Goal: Navigation & Orientation: Find specific page/section

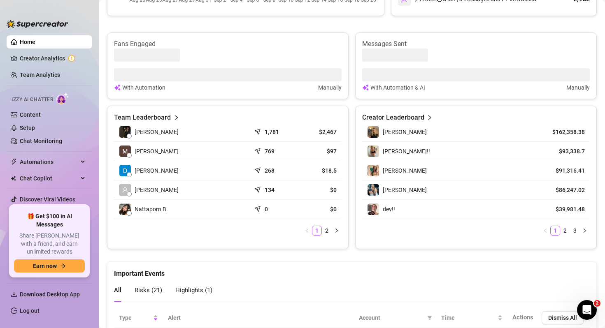
scroll to position [318, 0]
click at [565, 230] on link "2" at bounding box center [564, 230] width 9 height 9
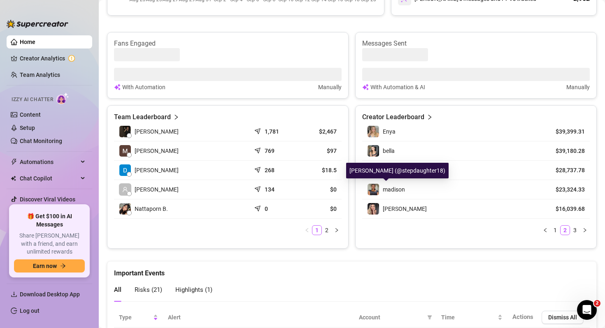
click at [372, 190] on img at bounding box center [373, 190] width 12 height 12
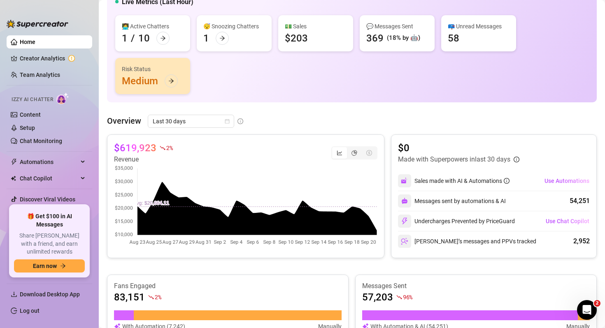
scroll to position [0, 0]
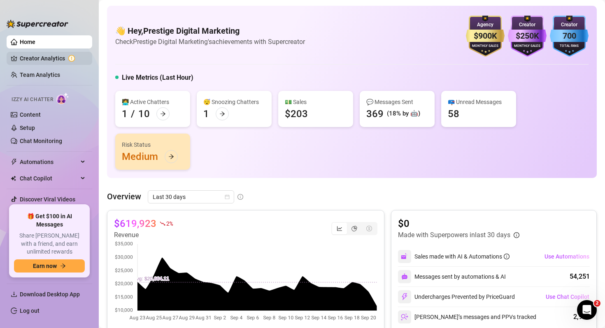
click at [33, 58] on link "Creator Analytics" at bounding box center [53, 58] width 66 height 13
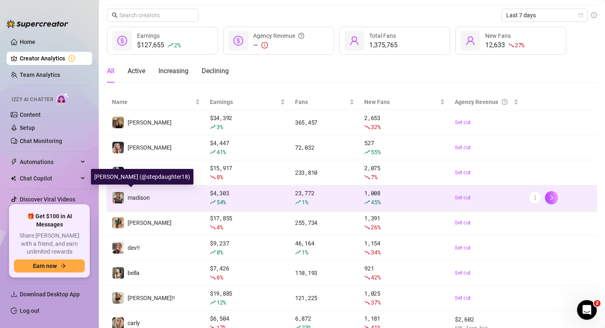
scroll to position [25, 0]
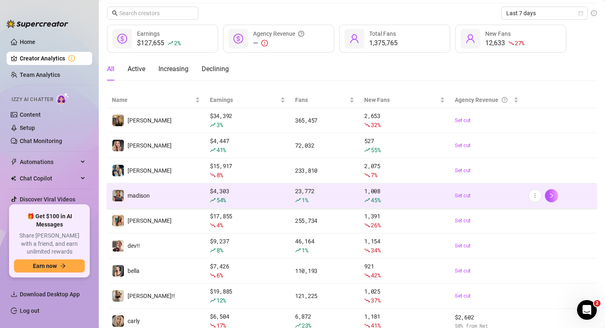
click at [177, 200] on td "madison" at bounding box center [156, 196] width 98 height 25
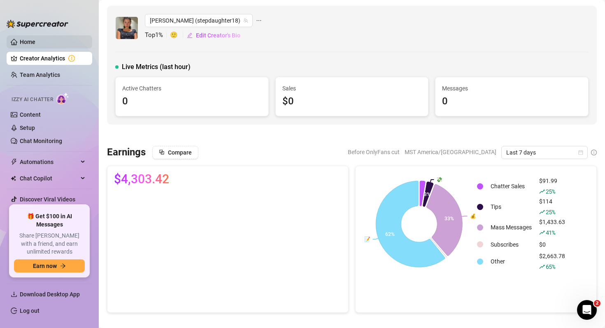
click at [28, 41] on link "Home" at bounding box center [28, 42] width 16 height 7
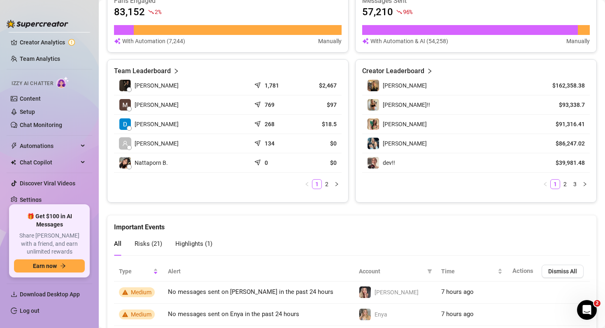
scroll to position [318, 0]
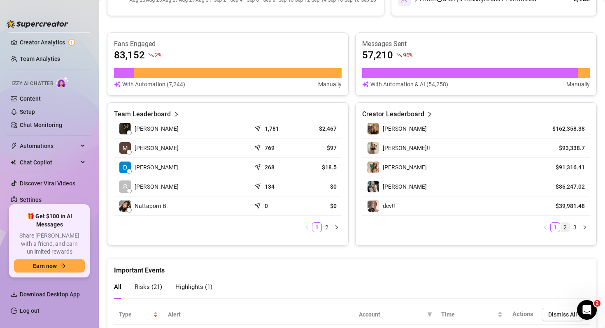
click at [566, 228] on link "2" at bounding box center [564, 227] width 9 height 9
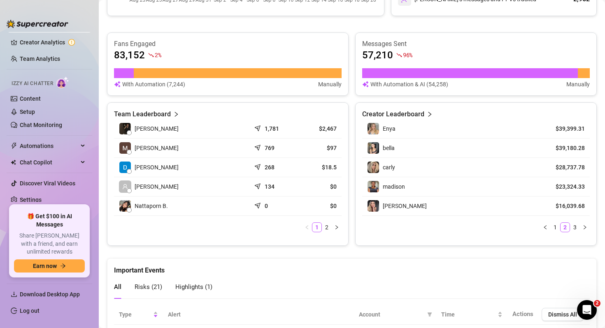
click at [415, 116] on article "Creator Leaderboard" at bounding box center [393, 114] width 62 height 10
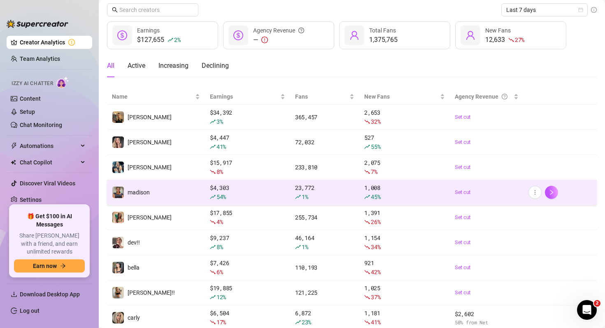
scroll to position [32, 0]
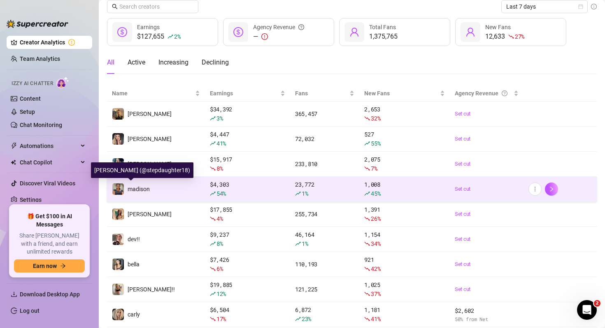
click at [138, 191] on span "madison" at bounding box center [139, 189] width 22 height 7
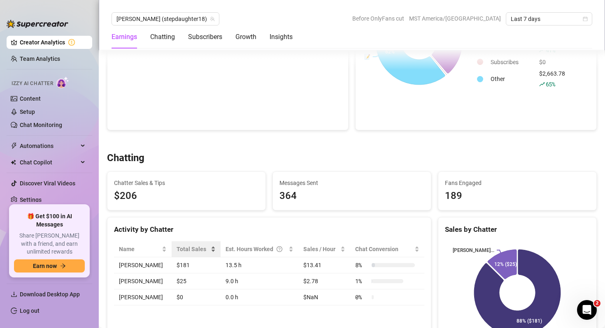
scroll to position [154, 0]
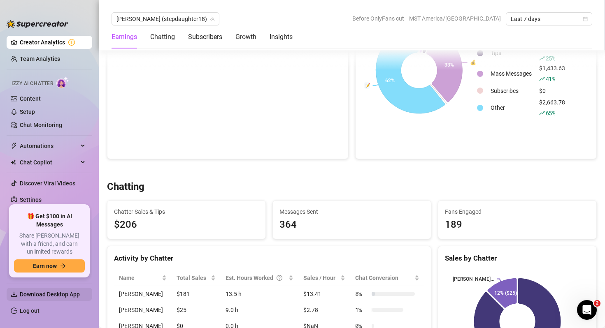
click at [70, 293] on span "Download Desktop App" at bounding box center [50, 294] width 60 height 7
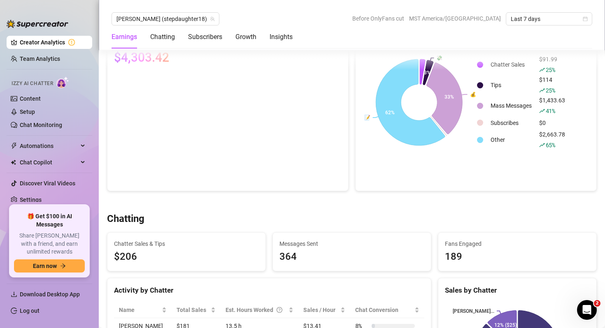
scroll to position [139, 0]
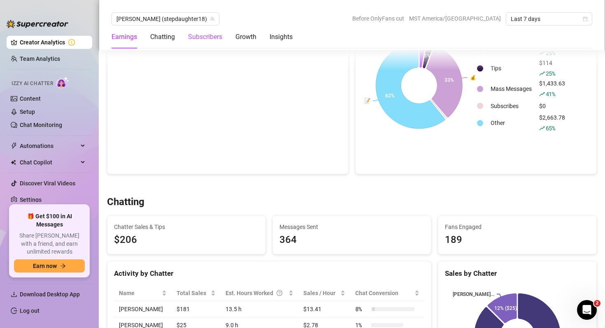
click at [205, 36] on div "Subscribers" at bounding box center [205, 37] width 34 height 10
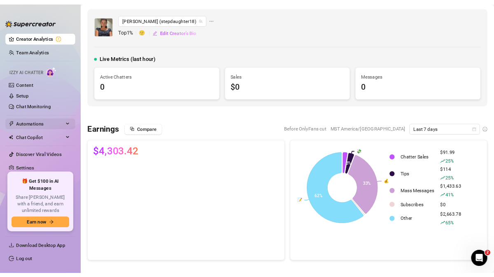
scroll to position [0, 0]
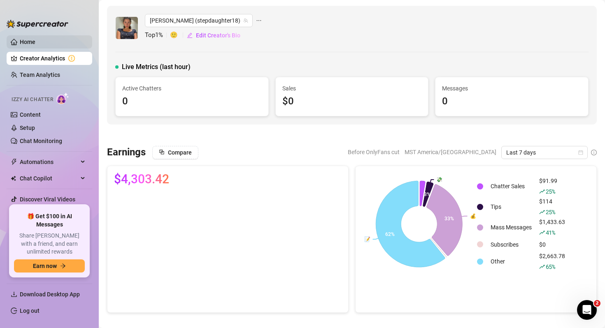
click at [29, 39] on link "Home" at bounding box center [28, 42] width 16 height 7
